Goal: Task Accomplishment & Management: Complete application form

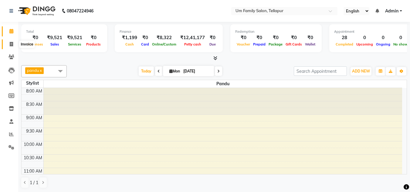
click at [12, 46] on icon at bounding box center [11, 44] width 3 height 5
select select "service"
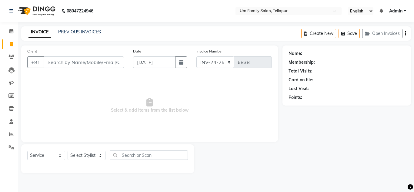
click at [69, 65] on input "Client" at bounding box center [84, 62] width 80 height 12
click at [404, 9] on link "Admin" at bounding box center [397, 11] width 17 height 6
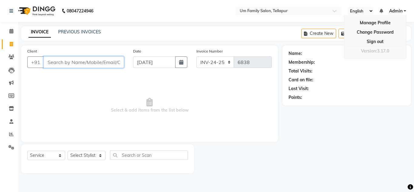
click at [110, 62] on input "Client" at bounding box center [84, 62] width 80 height 12
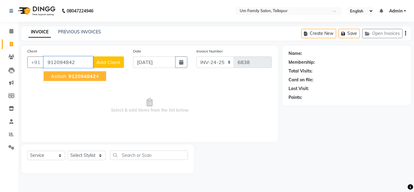
click at [80, 76] on span "912094842" at bounding box center [82, 76] width 27 height 6
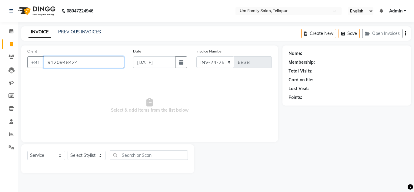
type input "9120948424"
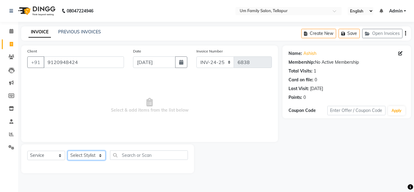
click at [95, 153] on select "Select Stylist Akash K. SAI pandu [PERSON_NAME]" at bounding box center [87, 155] width 38 height 9
select select "53917"
click at [68, 151] on select "Select Stylist Akash K. SAI pandu [PERSON_NAME]" at bounding box center [87, 155] width 38 height 9
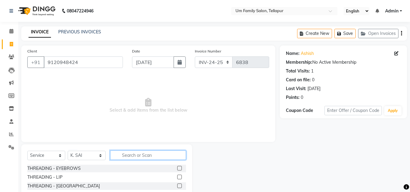
click at [122, 155] on input "text" at bounding box center [148, 154] width 76 height 9
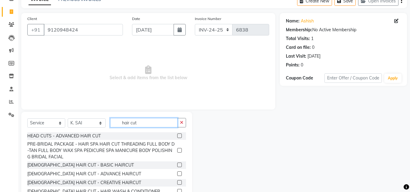
scroll to position [51, 0]
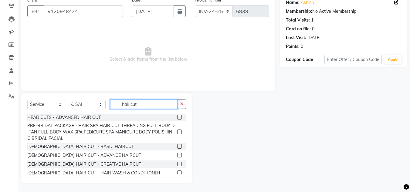
type input "hair cut"
click at [177, 146] on label at bounding box center [179, 146] width 5 height 5
click at [177, 146] on input "checkbox" at bounding box center [179, 147] width 4 height 4
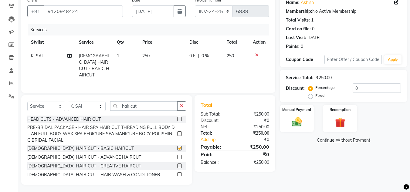
checkbox input "false"
click at [301, 122] on img at bounding box center [296, 122] width 17 height 12
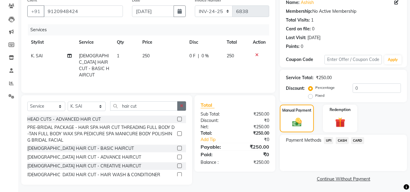
click at [182, 106] on button "button" at bounding box center [181, 105] width 9 height 9
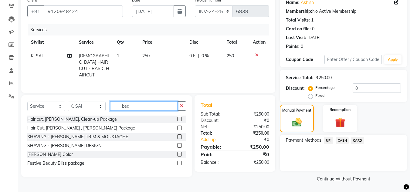
type input "bea"
click at [179, 135] on label at bounding box center [179, 136] width 5 height 5
click at [179, 135] on input "checkbox" at bounding box center [179, 137] width 4 height 4
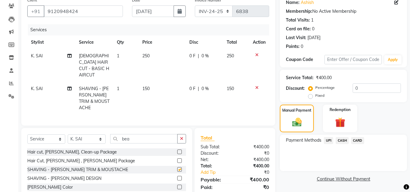
checkbox input "false"
click at [149, 86] on span "150" at bounding box center [145, 88] width 7 height 5
select select "53917"
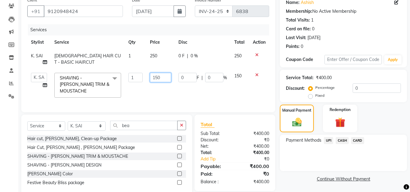
click at [163, 78] on input "150" at bounding box center [160, 77] width 21 height 9
type input "1"
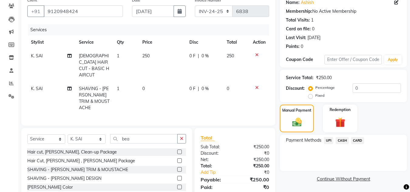
click at [255, 75] on tbody "K. SAI [DEMOGRAPHIC_DATA] HAIR CUT - BASIC HAIRCUT 1 250 0 F | 0 % 250 K. SAI S…" at bounding box center [148, 82] width 242 height 66
click at [257, 86] on icon at bounding box center [256, 88] width 3 height 4
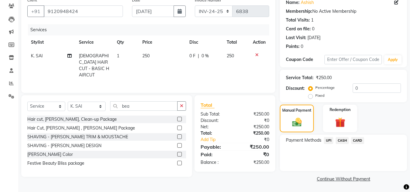
click at [181, 134] on label at bounding box center [179, 136] width 5 height 5
click at [181, 135] on input "checkbox" at bounding box center [179, 137] width 4 height 4
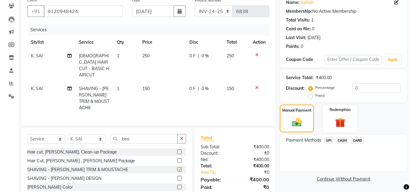
checkbox input "false"
click at [153, 82] on td "150" at bounding box center [162, 98] width 47 height 33
select select "53917"
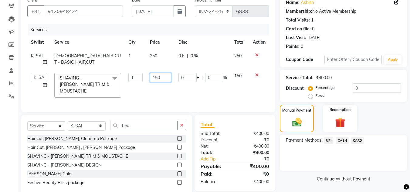
click at [160, 76] on input "150" at bounding box center [160, 77] width 21 height 9
type input "1"
type input "200"
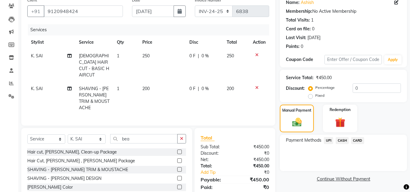
click at [328, 140] on span "UPI" at bounding box center [328, 140] width 9 height 7
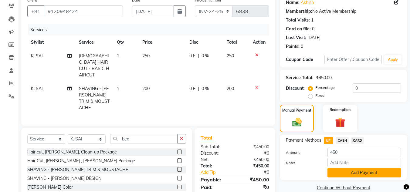
click at [372, 173] on button "Add Payment" at bounding box center [363, 172] width 73 height 9
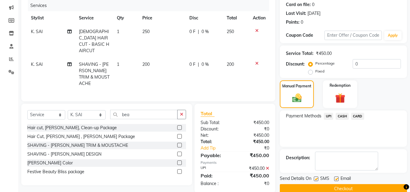
scroll to position [86, 0]
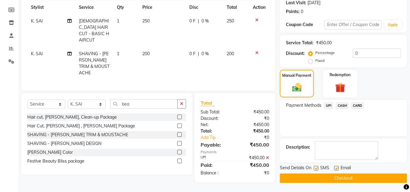
click at [380, 177] on button "Checkout" at bounding box center [343, 177] width 127 height 9
